Goal: Navigation & Orientation: Find specific page/section

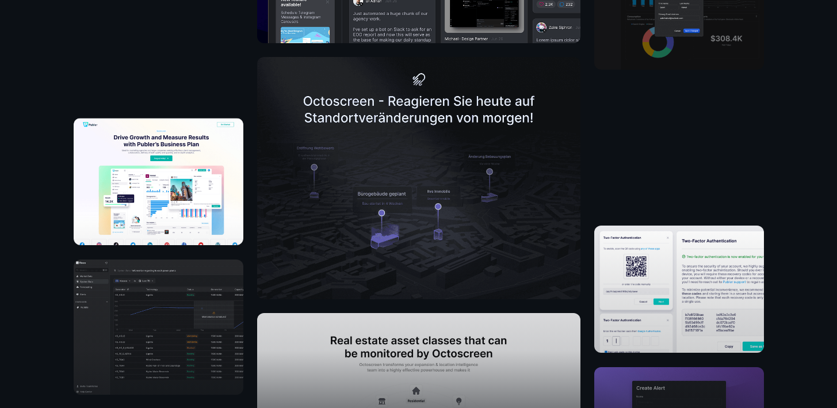
scroll to position [749, 0]
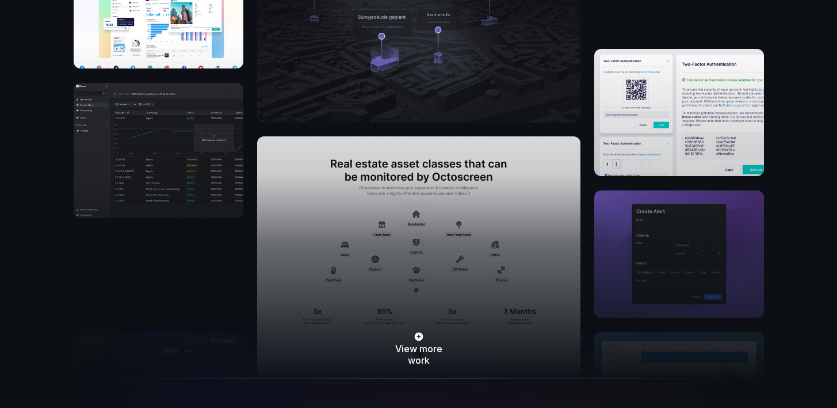
click at [413, 175] on div "View more work" at bounding box center [419, 207] width 690 height 343
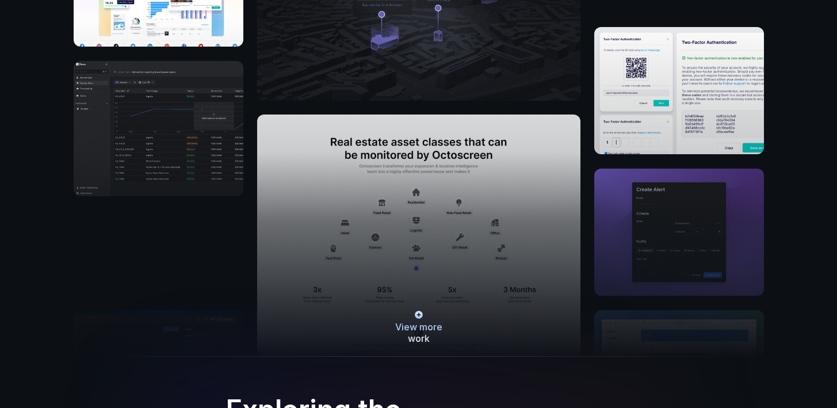
click at [418, 312] on div at bounding box center [418, 315] width 3 height 6
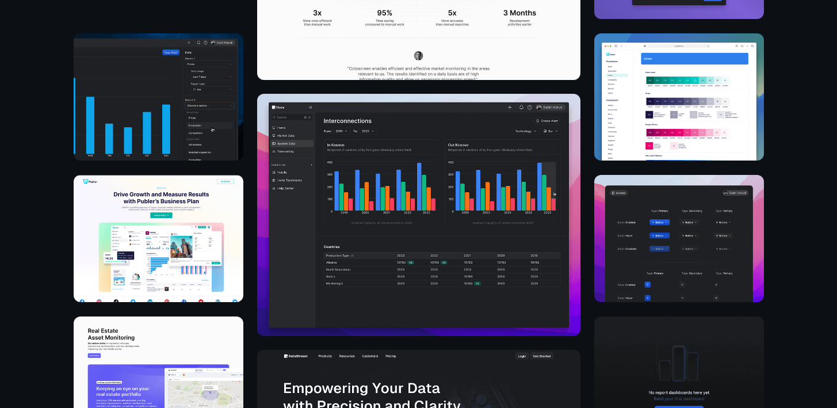
click at [428, 247] on img at bounding box center [418, 215] width 323 height 242
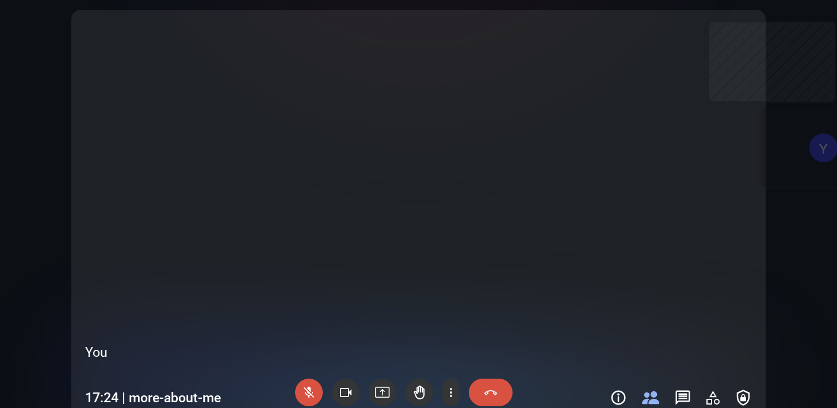
scroll to position [2057, 0]
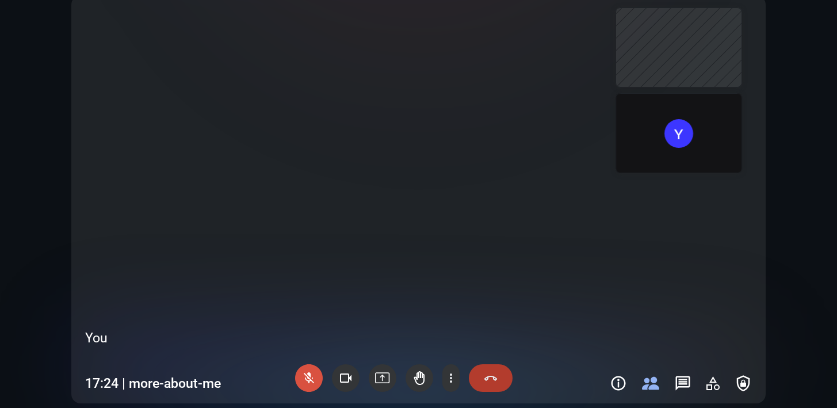
click at [498, 373] on div at bounding box center [491, 378] width 44 height 28
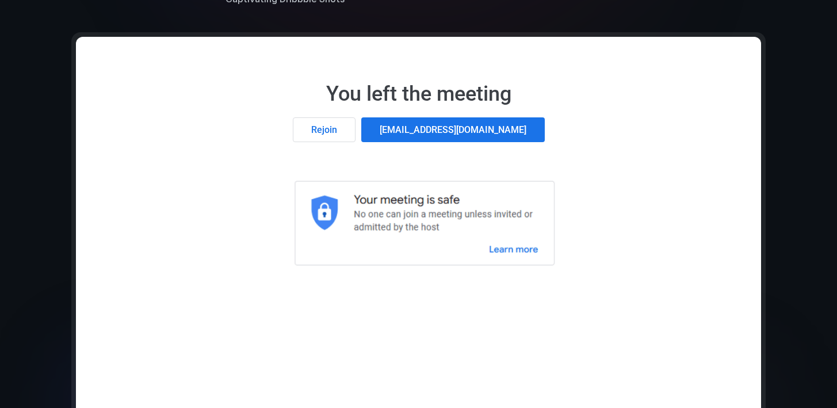
scroll to position [2067, 0]
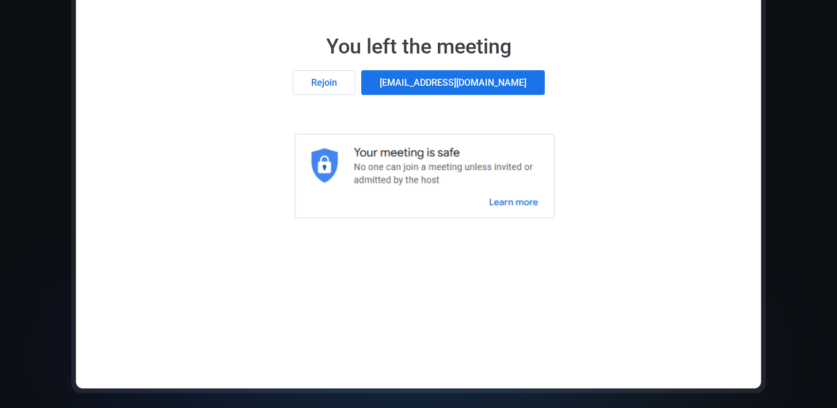
click at [355, 90] on div "Rejoin" at bounding box center [324, 82] width 63 height 25
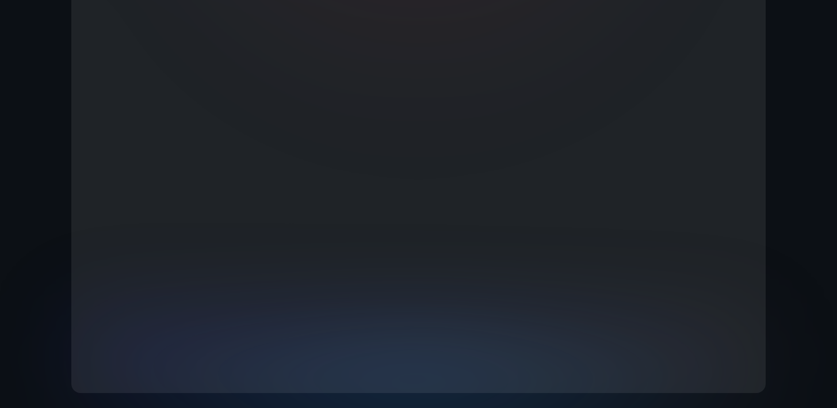
scroll to position [2209, 0]
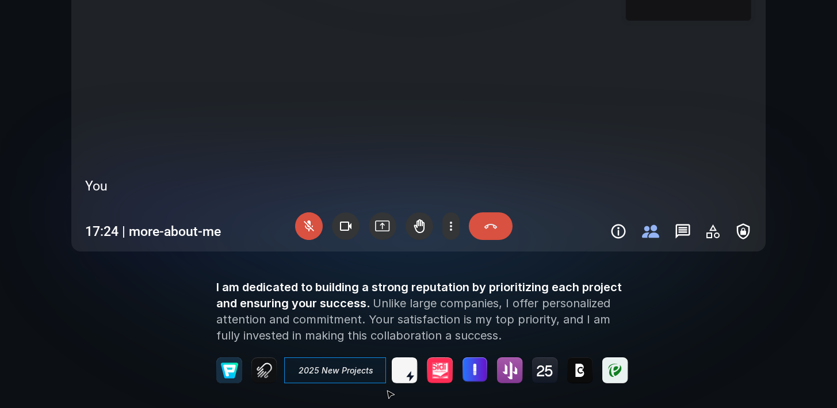
click at [345, 221] on use at bounding box center [346, 226] width 28 height 28
click at [313, 230] on div at bounding box center [309, 226] width 28 height 28
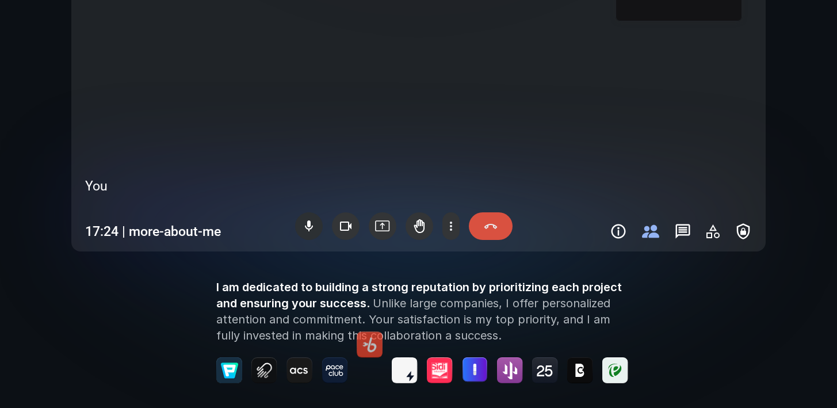
click at [311, 228] on div at bounding box center [309, 226] width 28 height 28
click at [451, 225] on use at bounding box center [450, 226] width 17 height 28
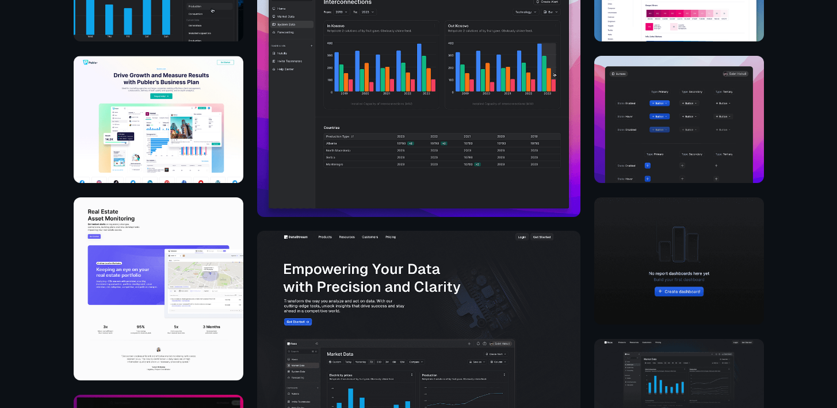
scroll to position [1369, 0]
